Goal: Task Accomplishment & Management: Manage account settings

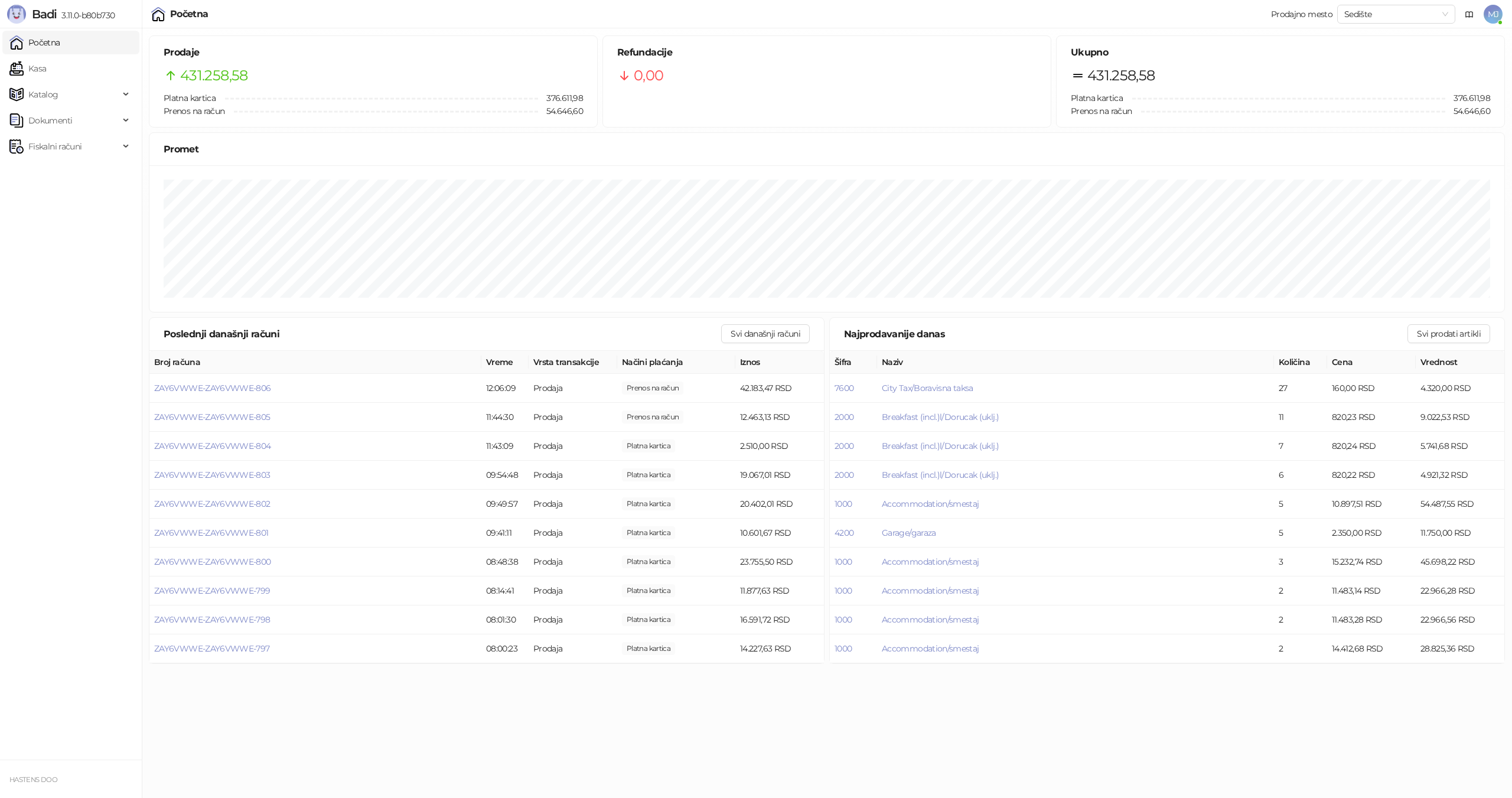
click at [1496, 19] on span "MJ" at bounding box center [1492, 14] width 19 height 19
click at [1299, 137] on link "Podešavanja" at bounding box center [1268, 138] width 62 height 10
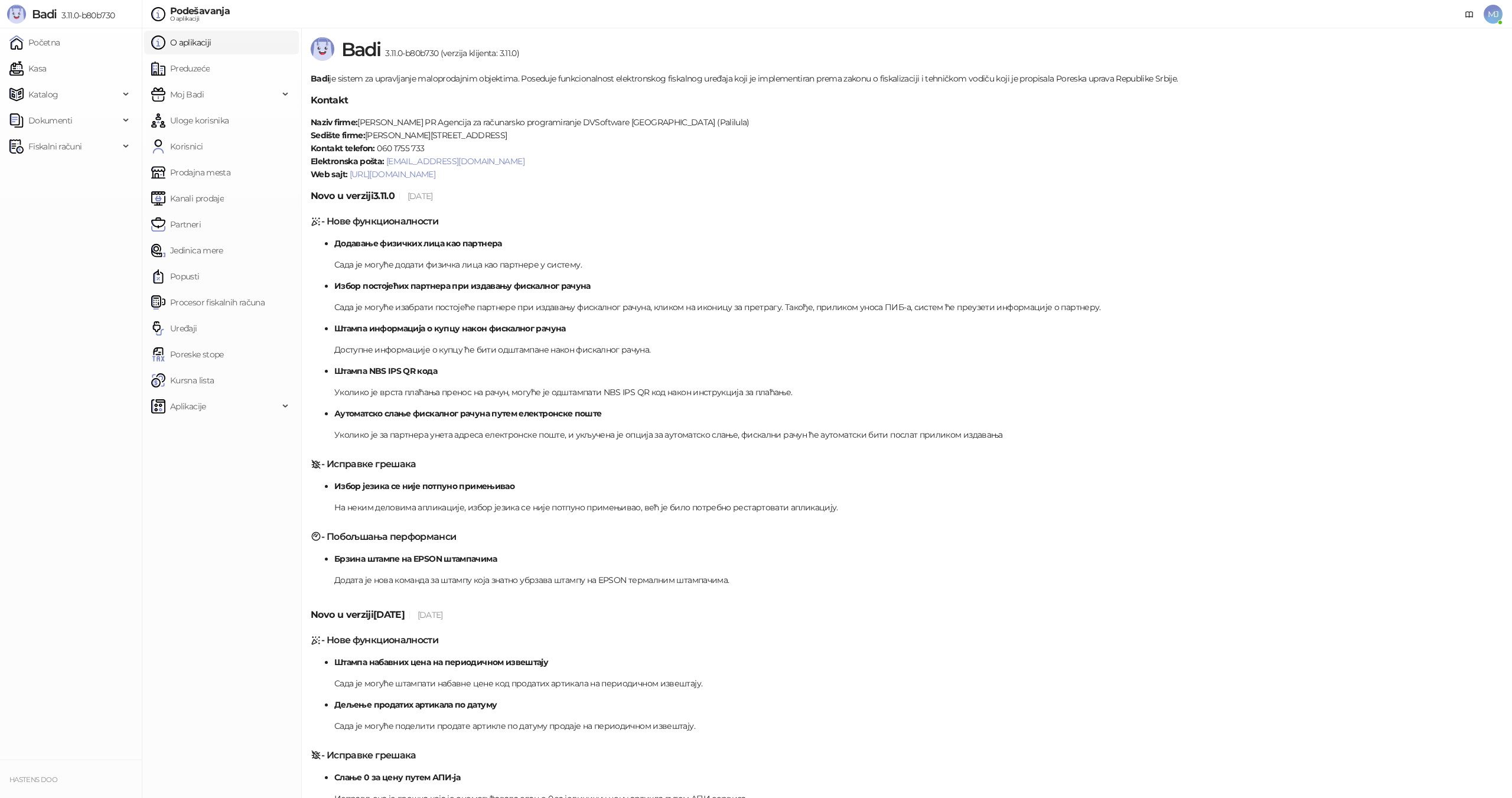
click at [1488, 16] on span "MJ" at bounding box center [1492, 14] width 19 height 19
click at [1335, 118] on span "Profil" at bounding box center [1365, 119] width 255 height 13
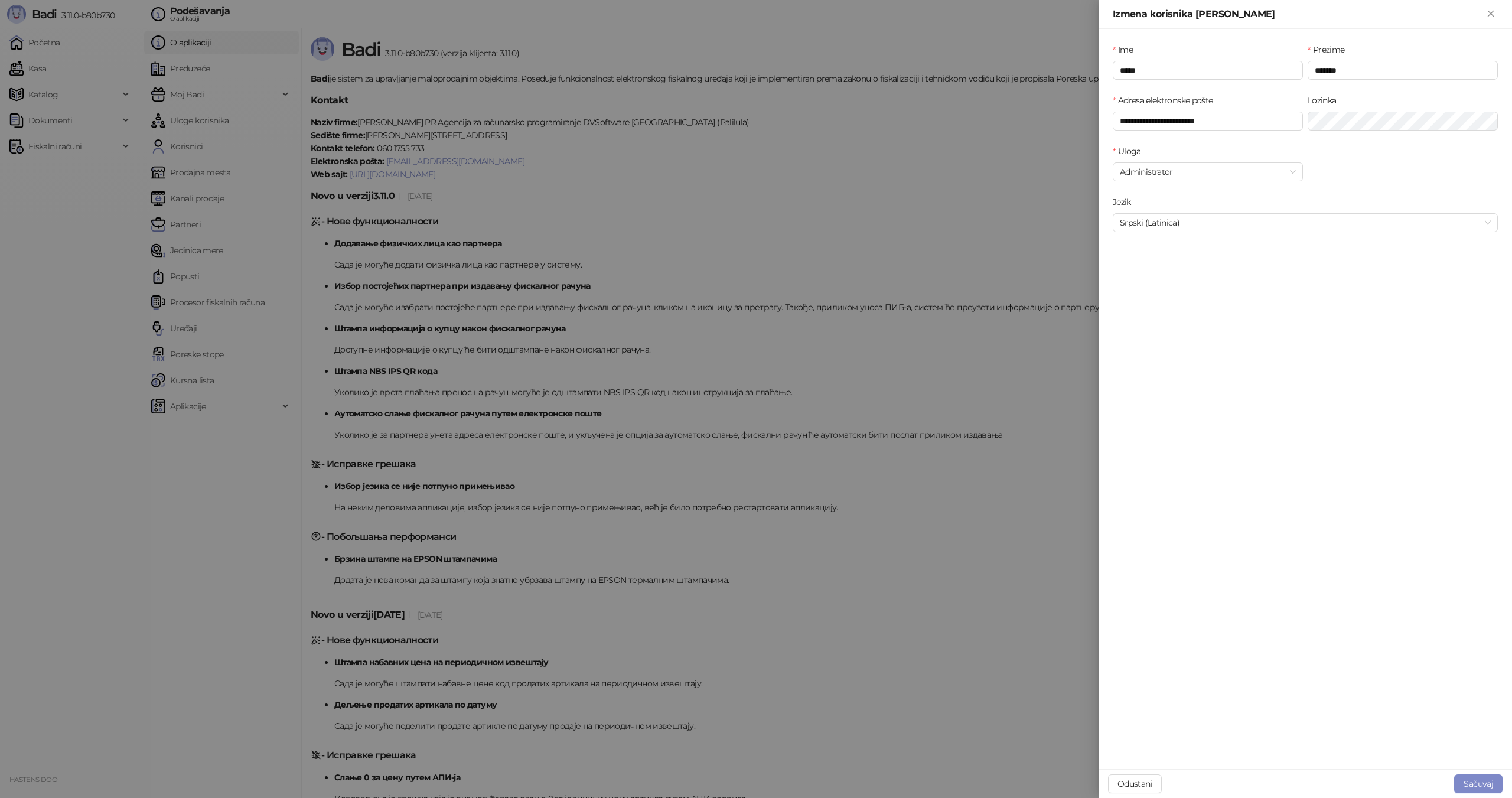
click at [1052, 209] on div at bounding box center [756, 399] width 1512 height 798
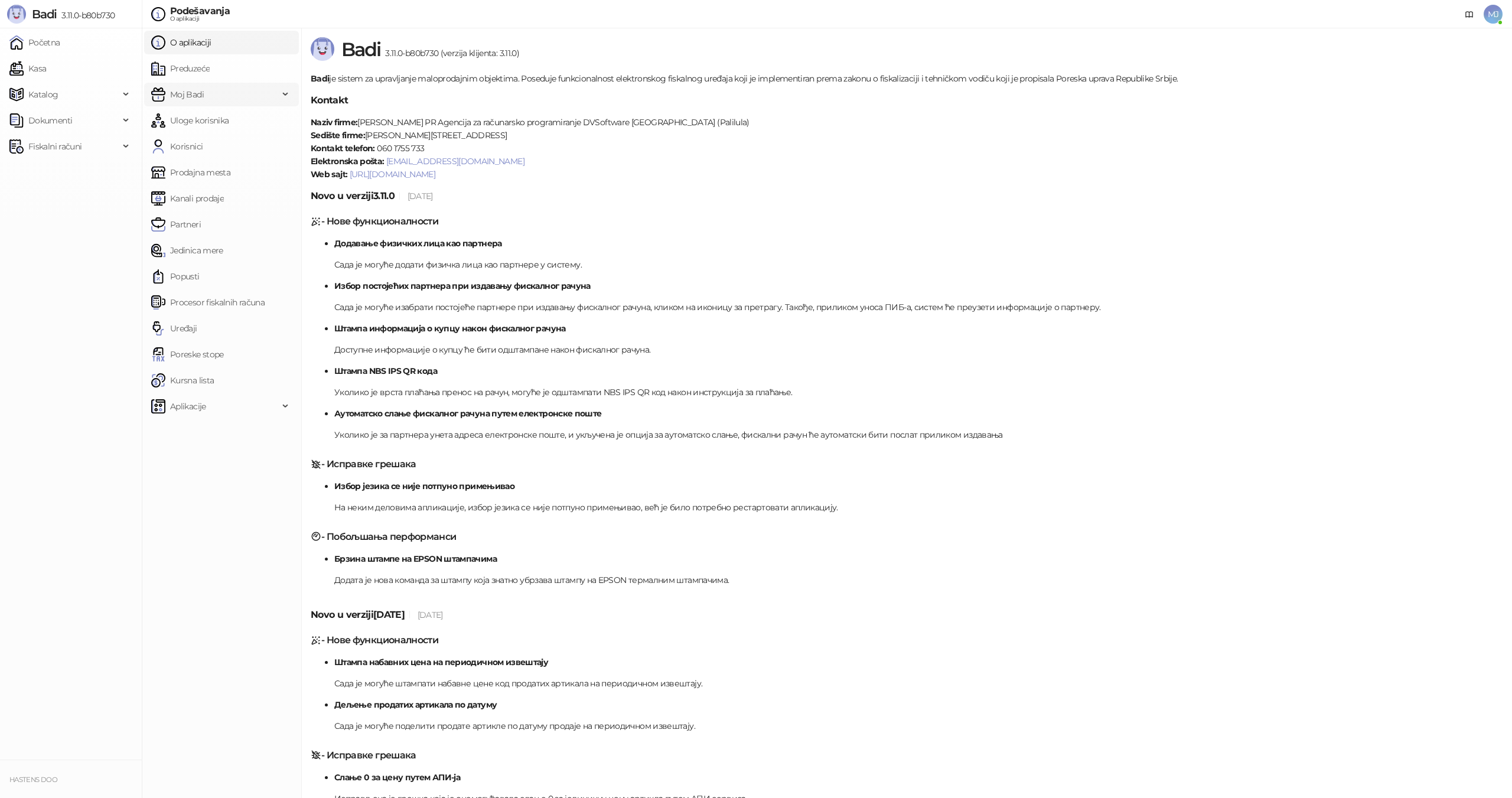
click at [213, 91] on span "Moj Badi" at bounding box center [214, 94] width 128 height 23
click at [198, 383] on link "Uređaji" at bounding box center [173, 382] width 46 height 23
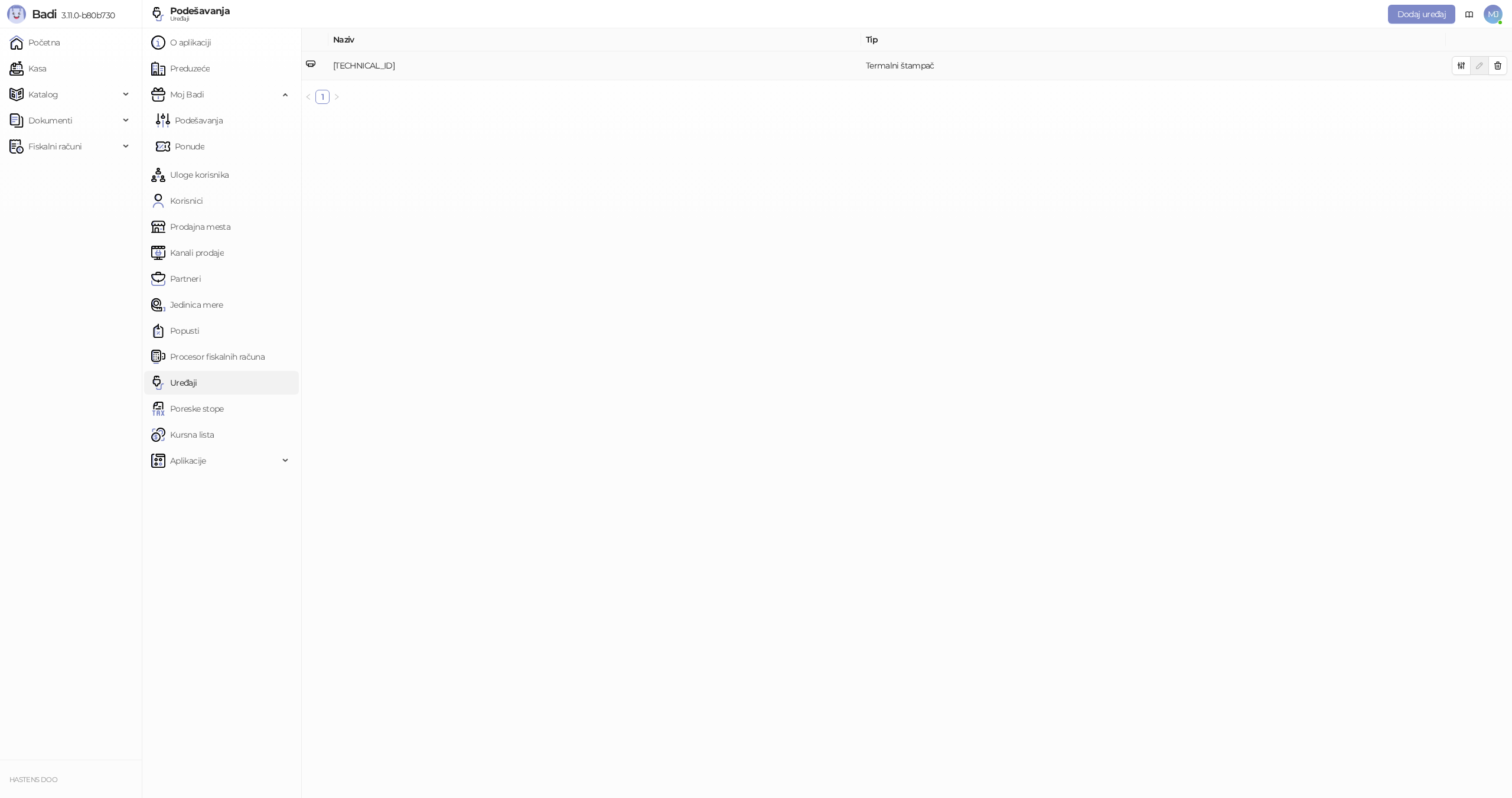
click at [886, 67] on td "Termalni štampač" at bounding box center [1153, 65] width 584 height 29
click at [1457, 62] on icon "button" at bounding box center [1461, 65] width 9 height 9
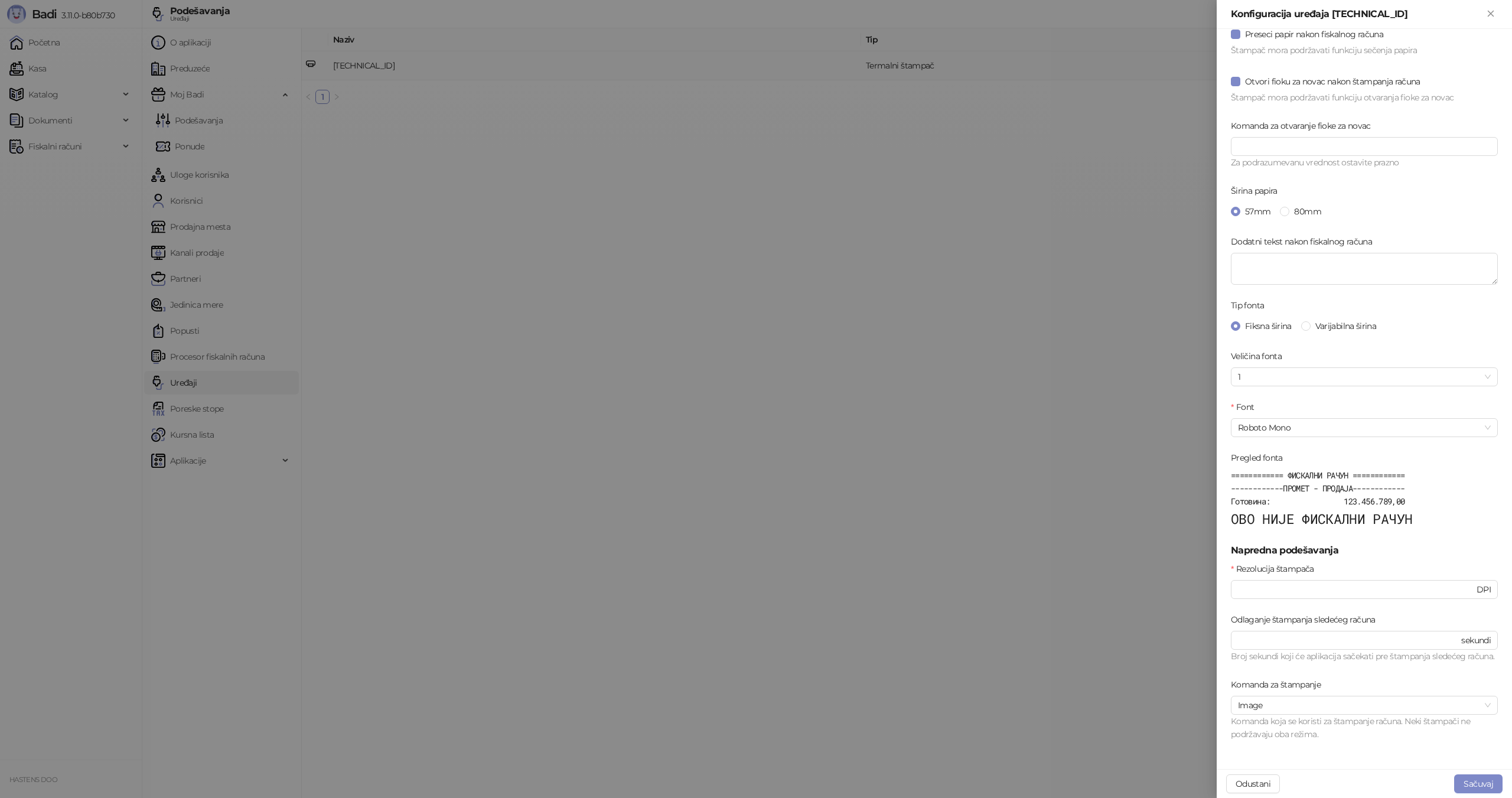
scroll to position [82, 0]
click at [1291, 257] on textarea "Dodatni tekst nakon fiskalnog računa" at bounding box center [1364, 268] width 267 height 32
